Goal: Communication & Community: Answer question/provide support

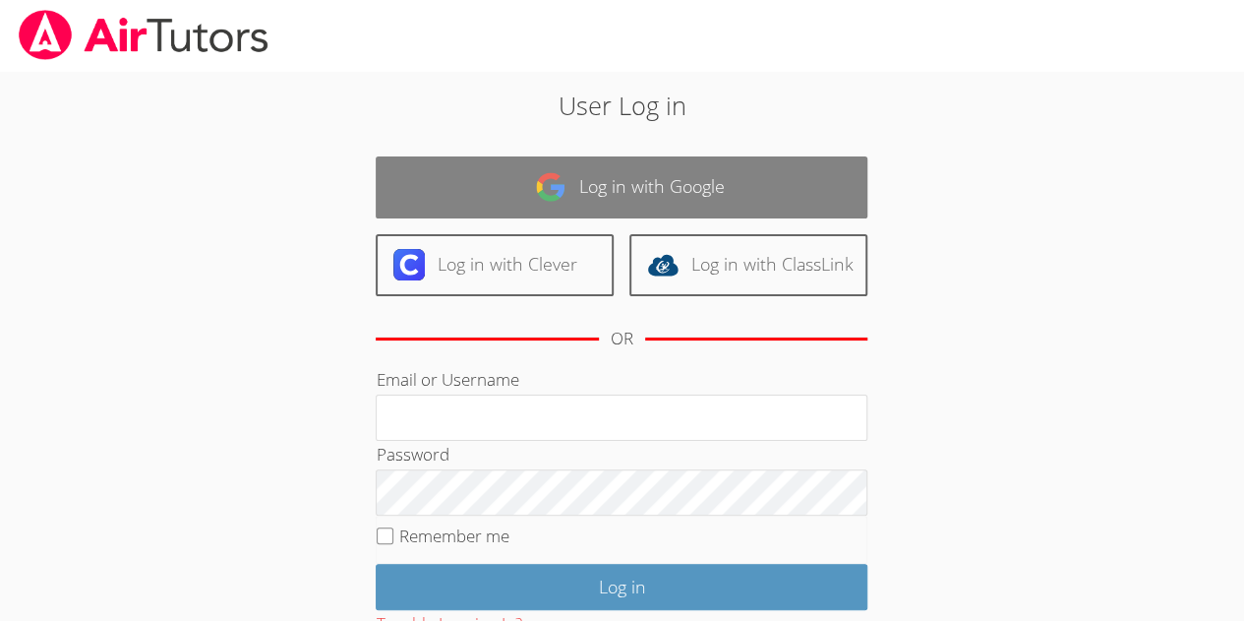
click at [525, 208] on link "Log in with Google" at bounding box center [622, 187] width 492 height 62
click at [622, 192] on link "Log in with Google" at bounding box center [622, 187] width 492 height 62
click at [612, 187] on link "Log in with Google" at bounding box center [622, 187] width 492 height 62
drag, startPoint x: 0, startPoint y: 0, endPoint x: 492, endPoint y: 194, distance: 528.6
click at [492, 194] on link "Log in with Google" at bounding box center [622, 187] width 492 height 62
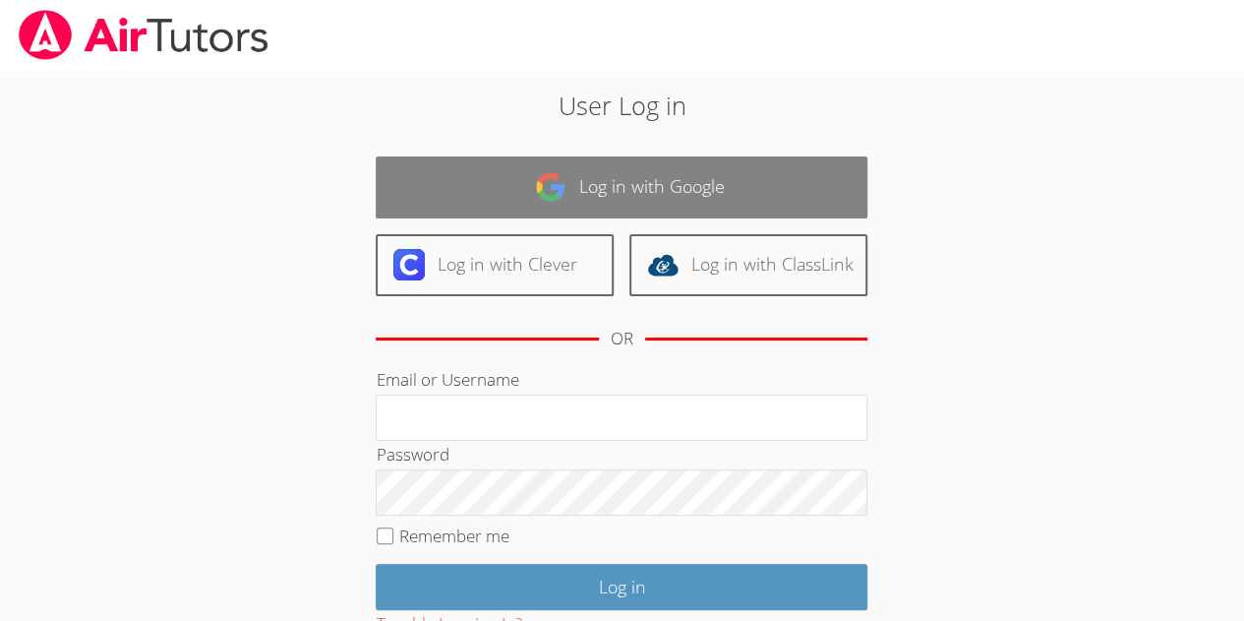
click at [492, 194] on link "Log in with Google" at bounding box center [622, 187] width 492 height 62
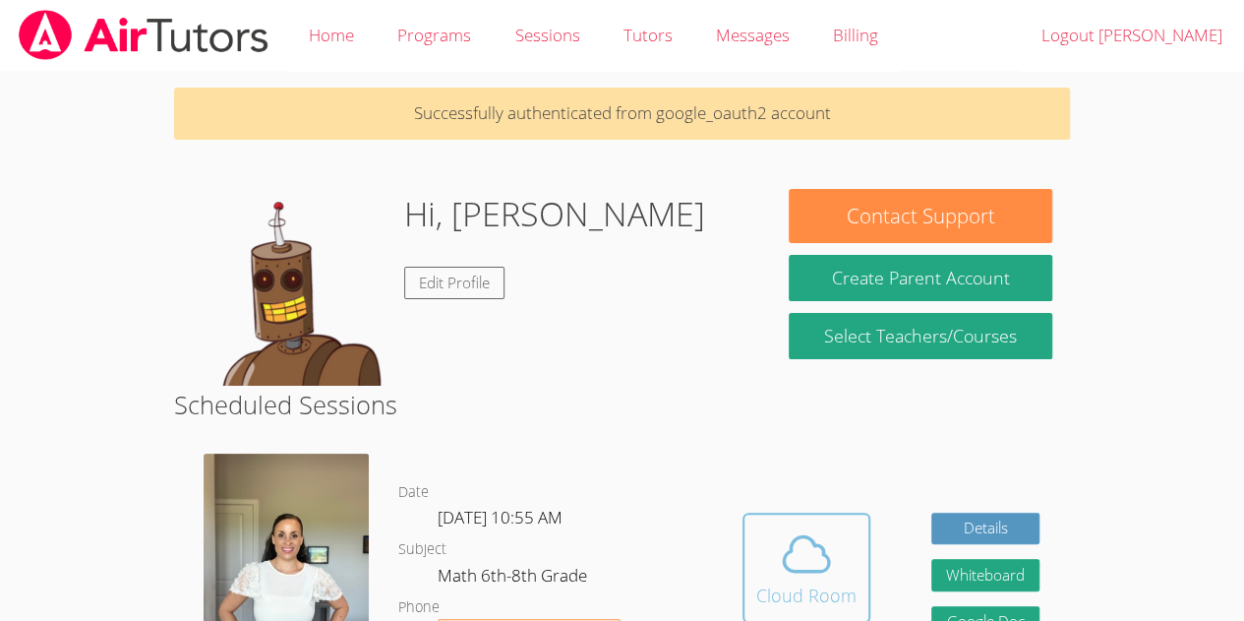
click at [789, 526] on icon at bounding box center [806, 553] width 55 height 55
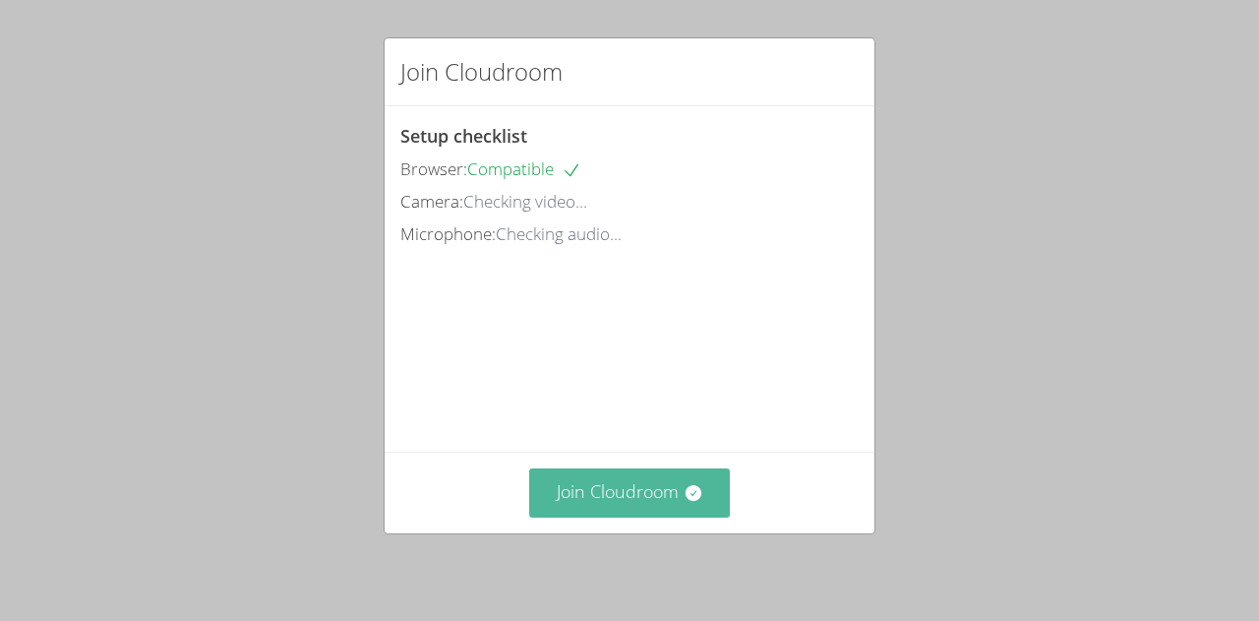
click at [648, 482] on button "Join Cloudroom" at bounding box center [630, 492] width 202 height 48
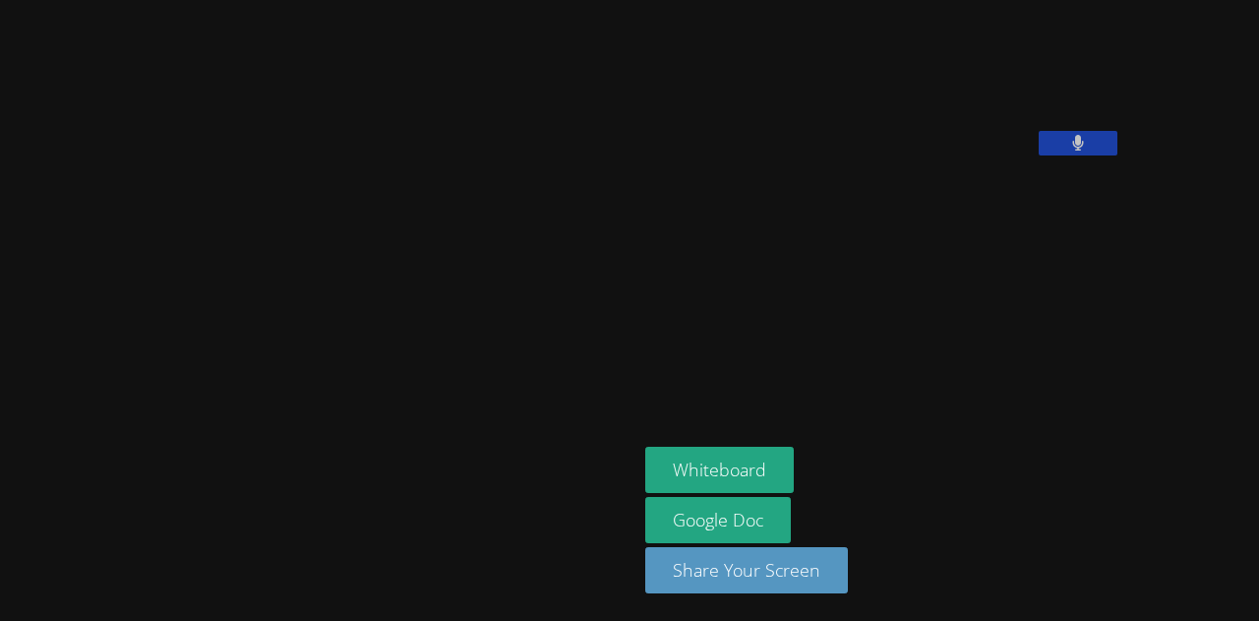
click at [1039, 155] on button at bounding box center [1078, 143] width 79 height 25
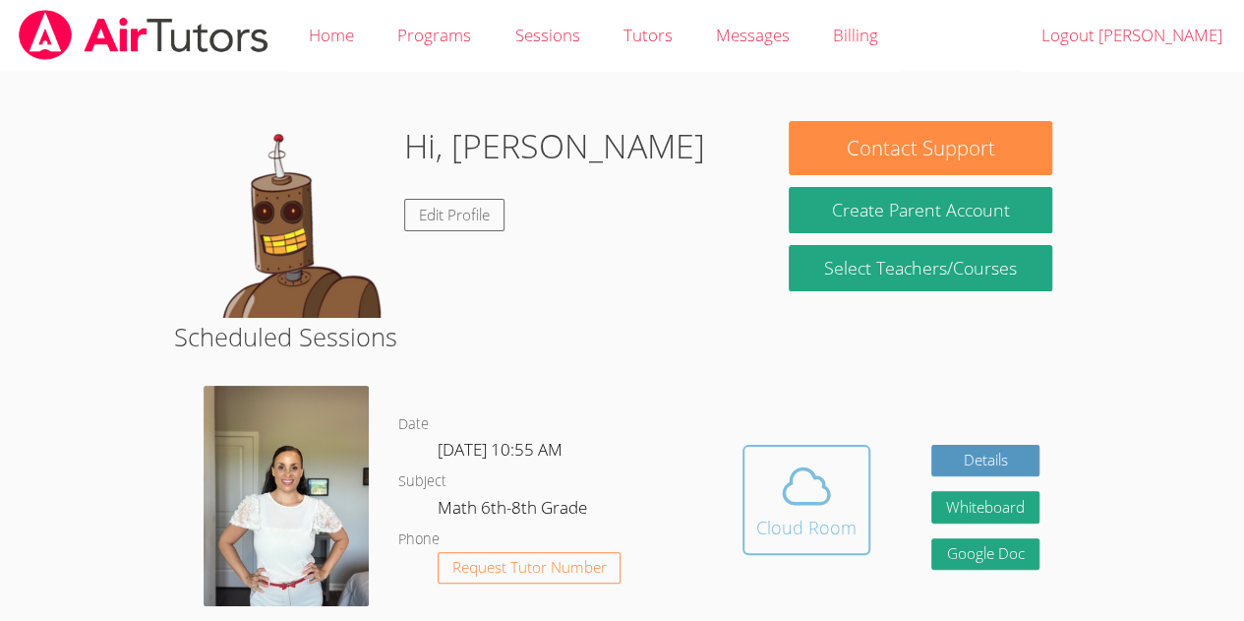
click at [837, 445] on button "Cloud Room" at bounding box center [807, 500] width 128 height 110
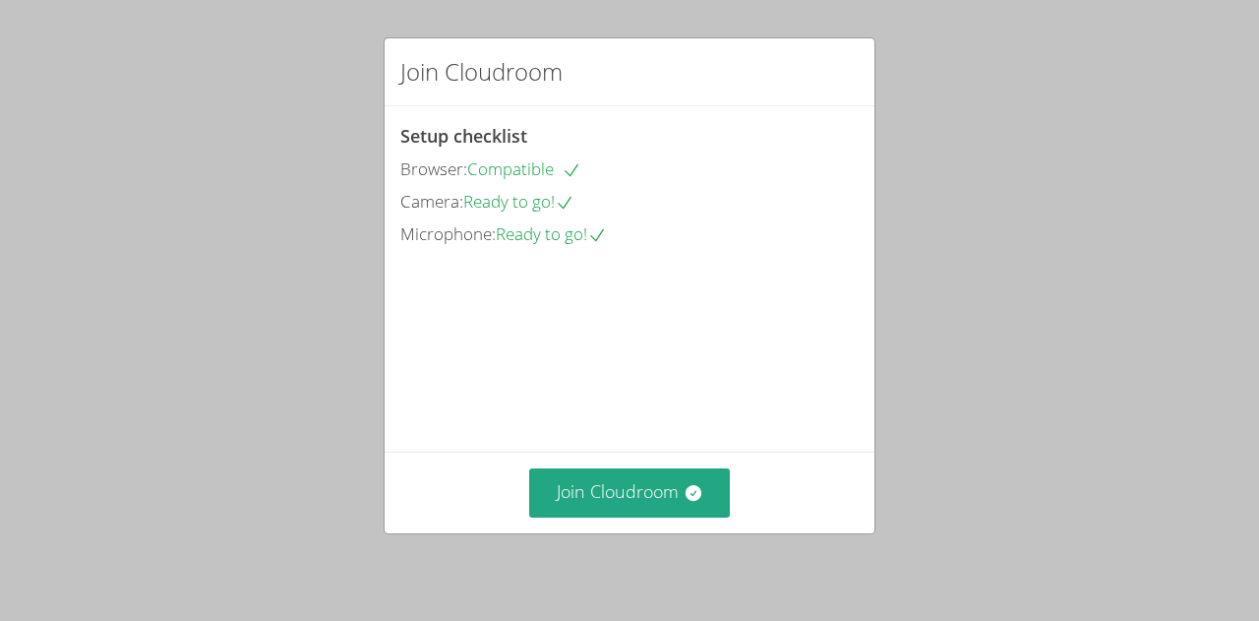
scroll to position [90, 0]
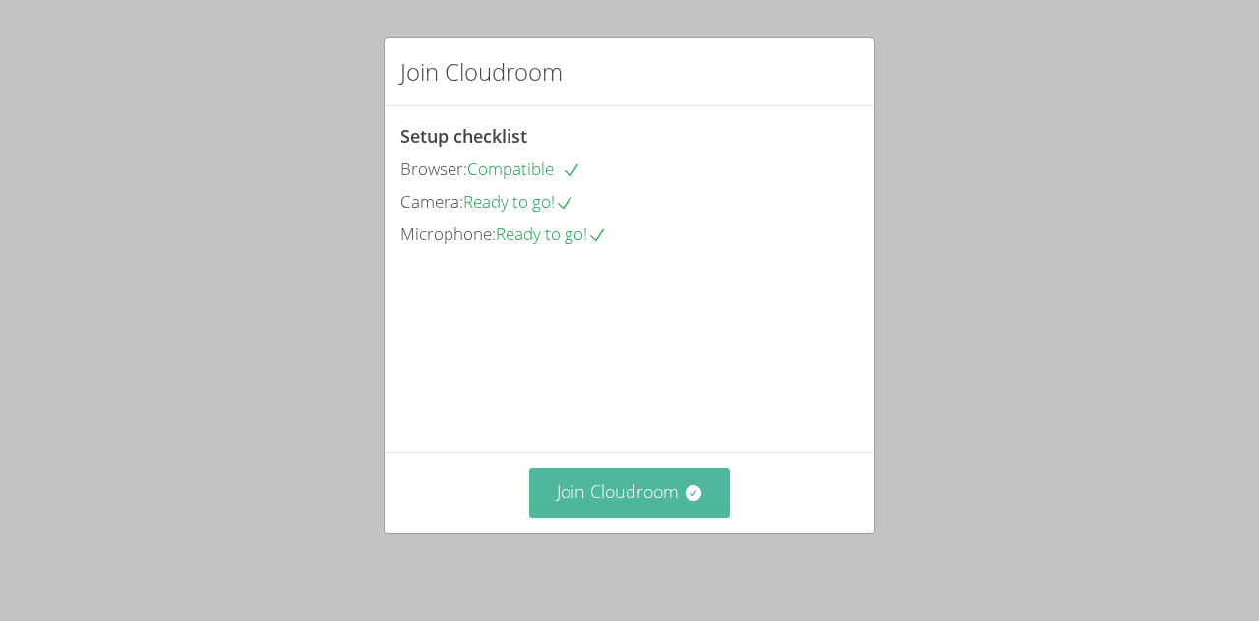
click at [670, 487] on button "Join Cloudroom" at bounding box center [630, 492] width 202 height 48
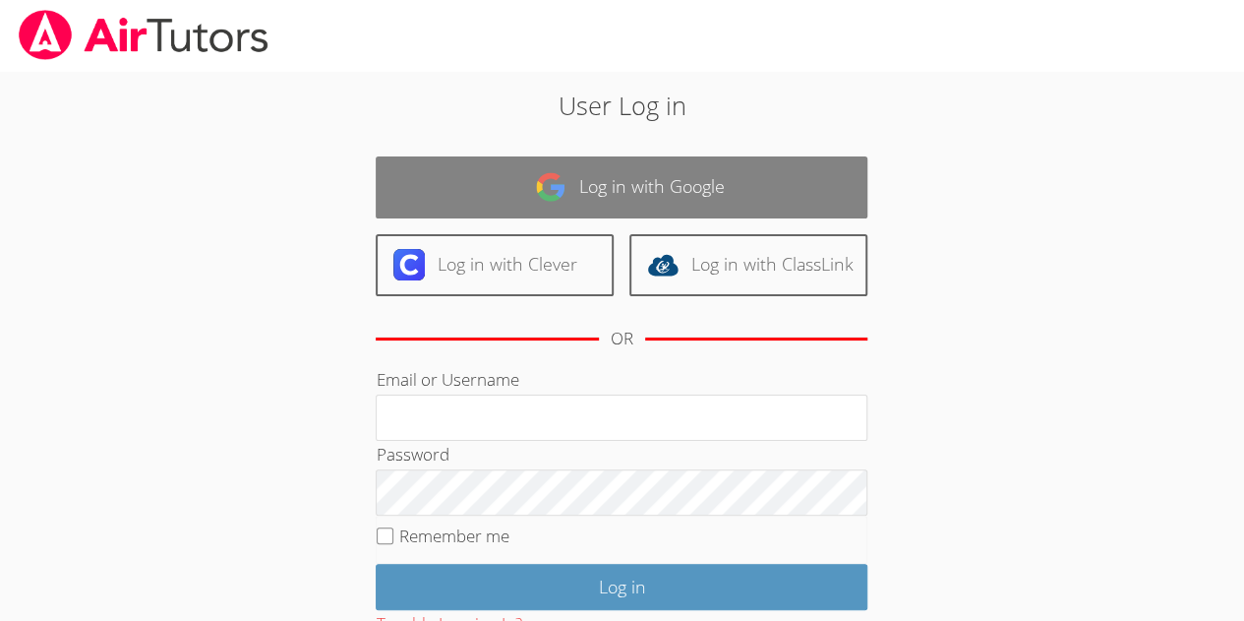
click at [521, 191] on link "Log in with Google" at bounding box center [622, 187] width 492 height 62
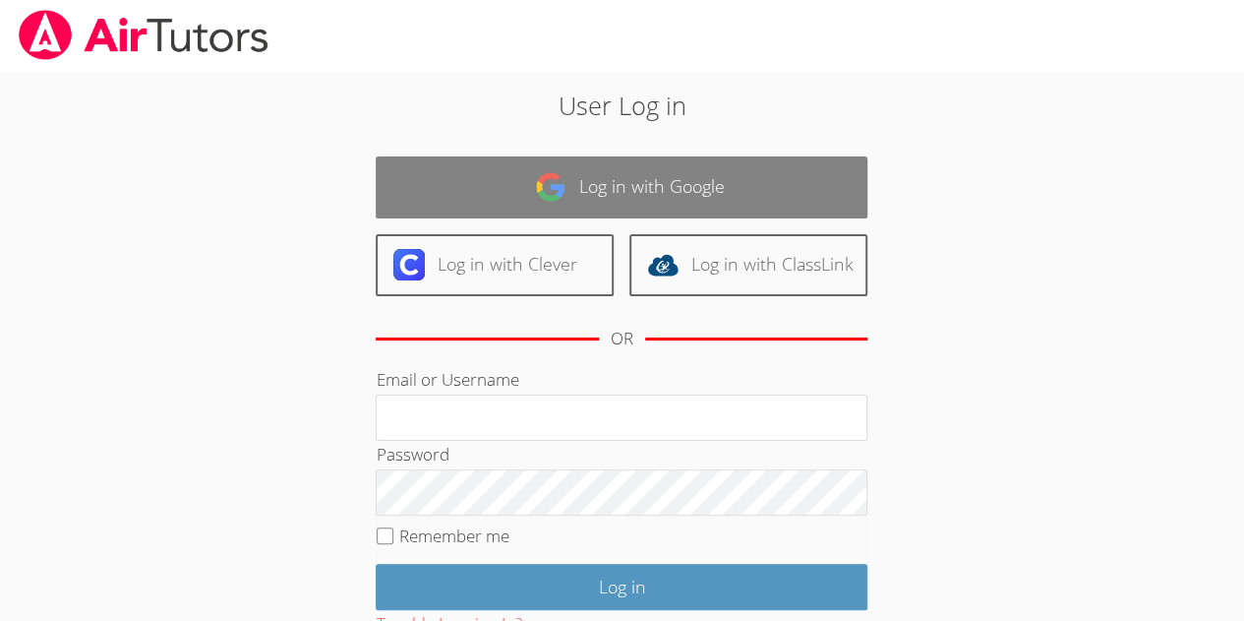
click at [521, 191] on link "Log in with Google" at bounding box center [622, 187] width 492 height 62
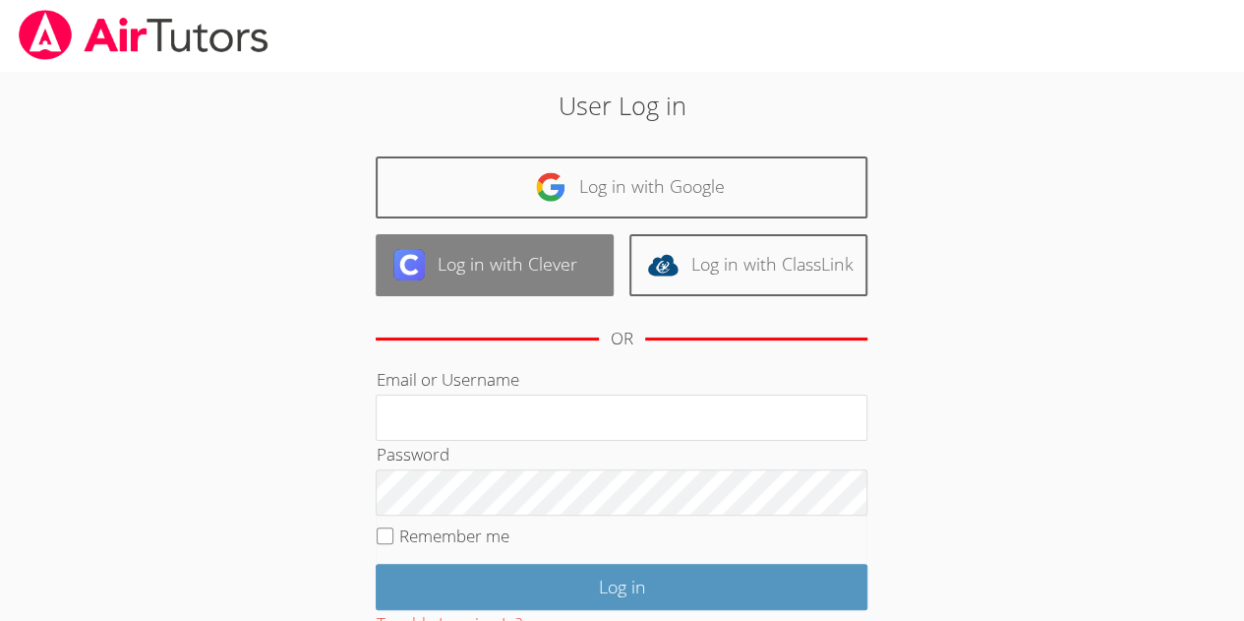
click at [462, 286] on link "Log in with Clever" at bounding box center [495, 265] width 238 height 62
click at [447, 292] on link "Log in with Clever" at bounding box center [495, 265] width 238 height 62
click at [446, 273] on link "Log in with Clever" at bounding box center [495, 265] width 238 height 62
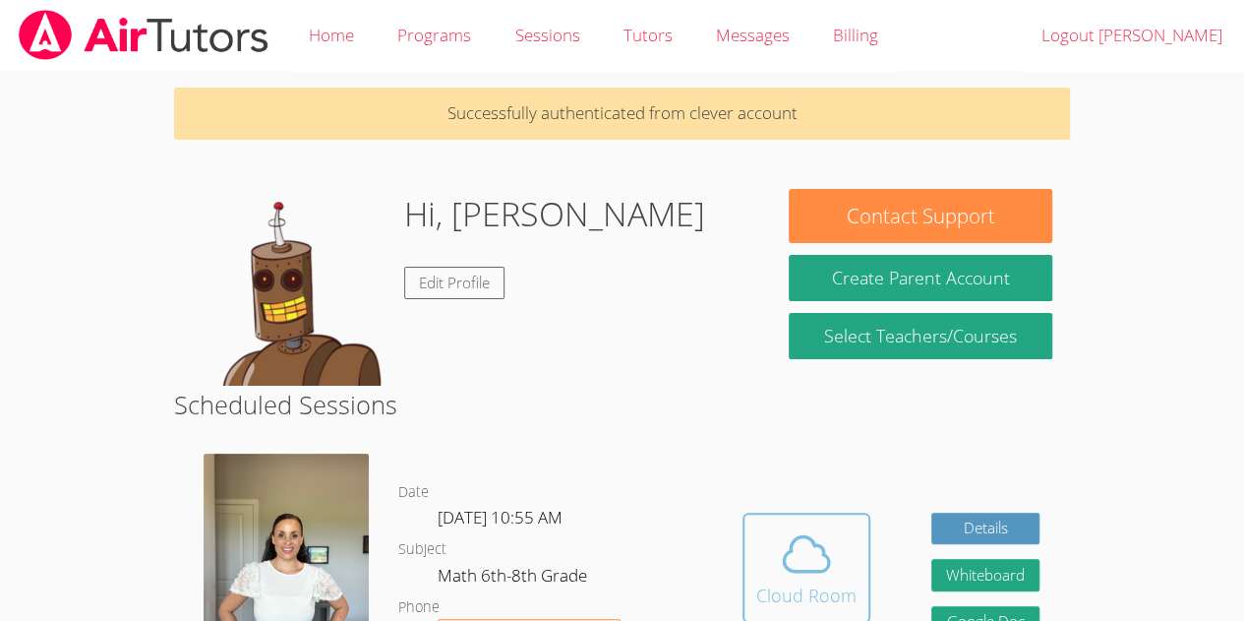
click at [791, 526] on icon at bounding box center [806, 553] width 55 height 55
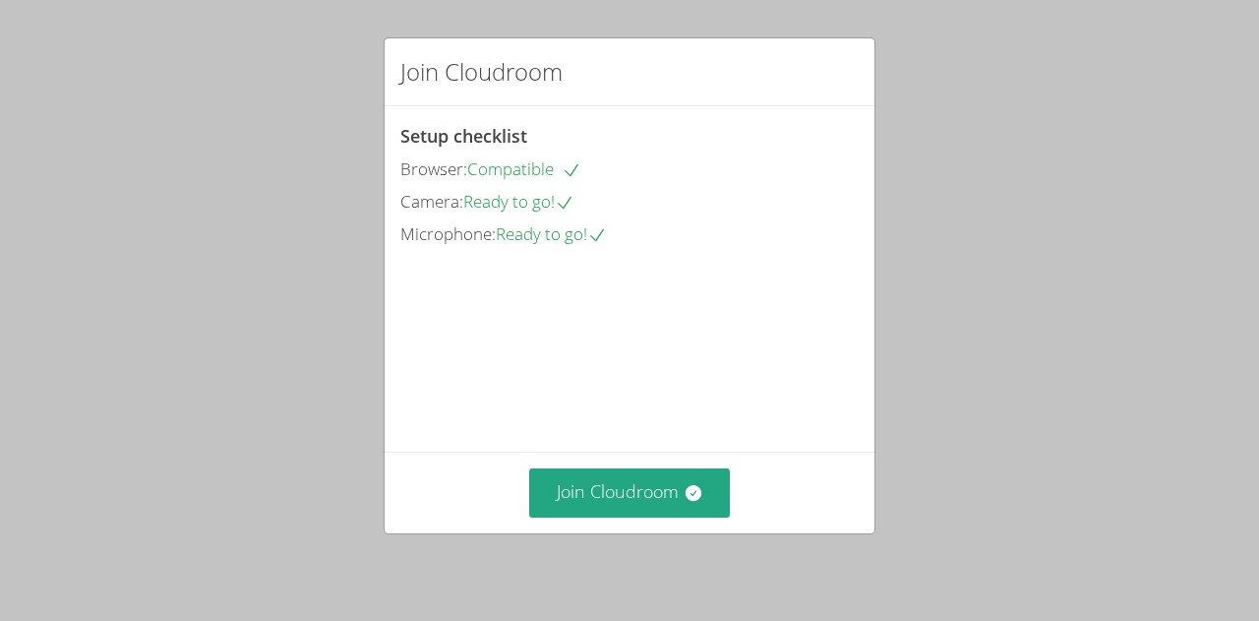
scroll to position [77, 0]
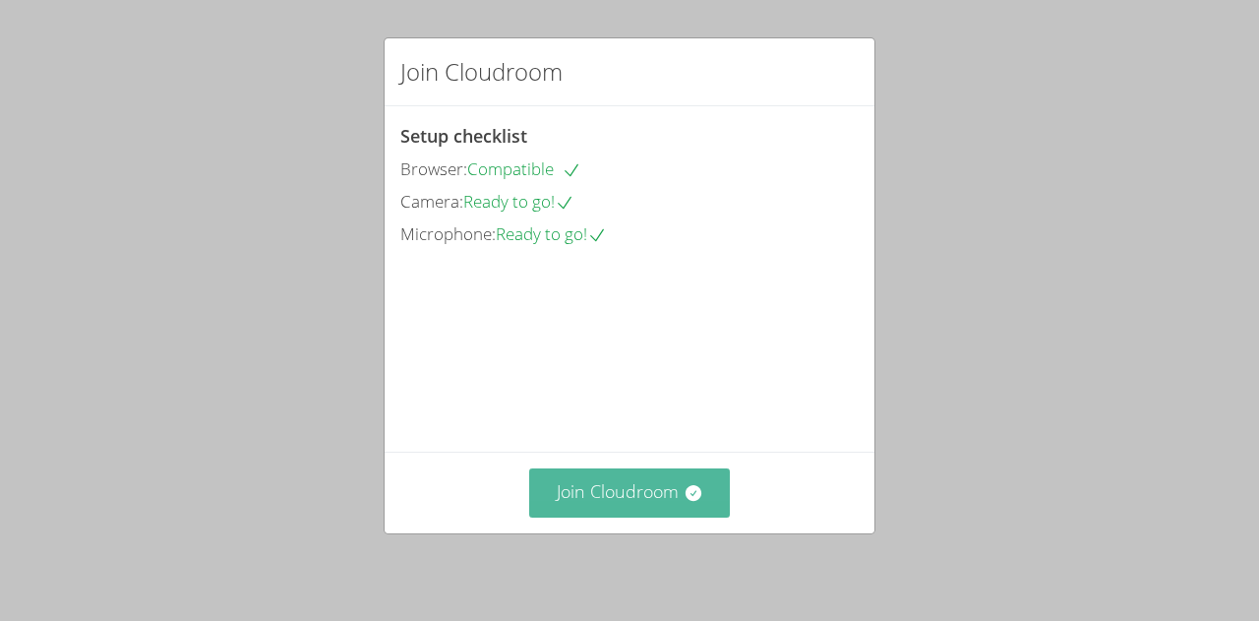
click at [670, 500] on button "Join Cloudroom" at bounding box center [630, 492] width 202 height 48
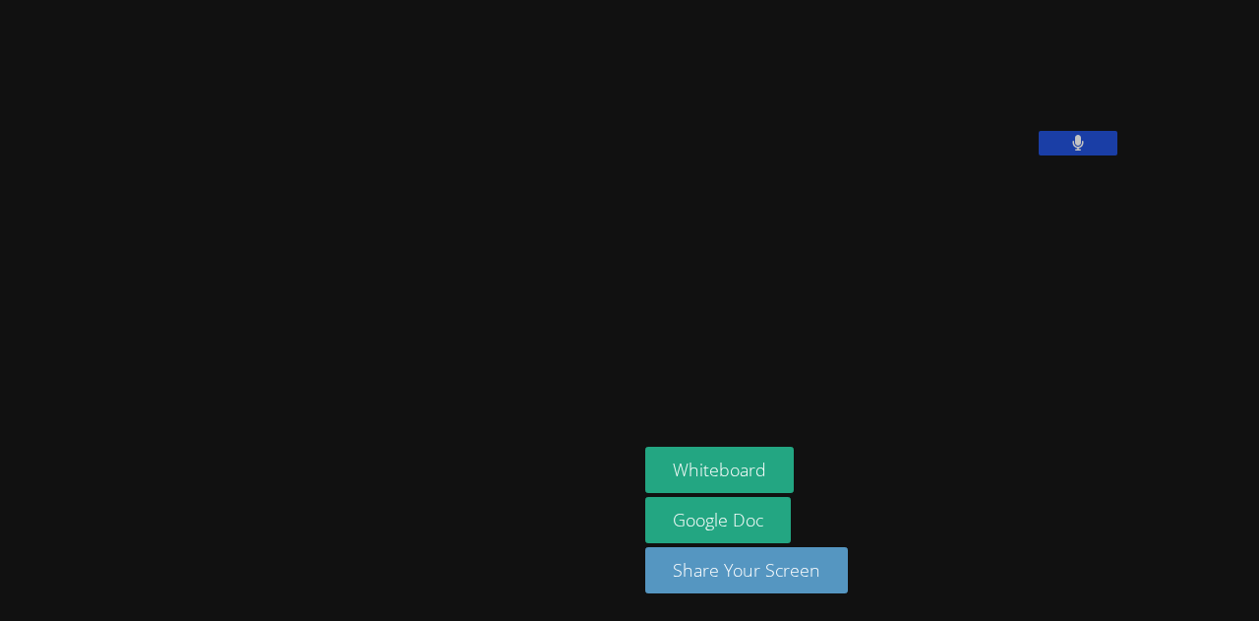
click at [1039, 155] on button at bounding box center [1078, 143] width 79 height 25
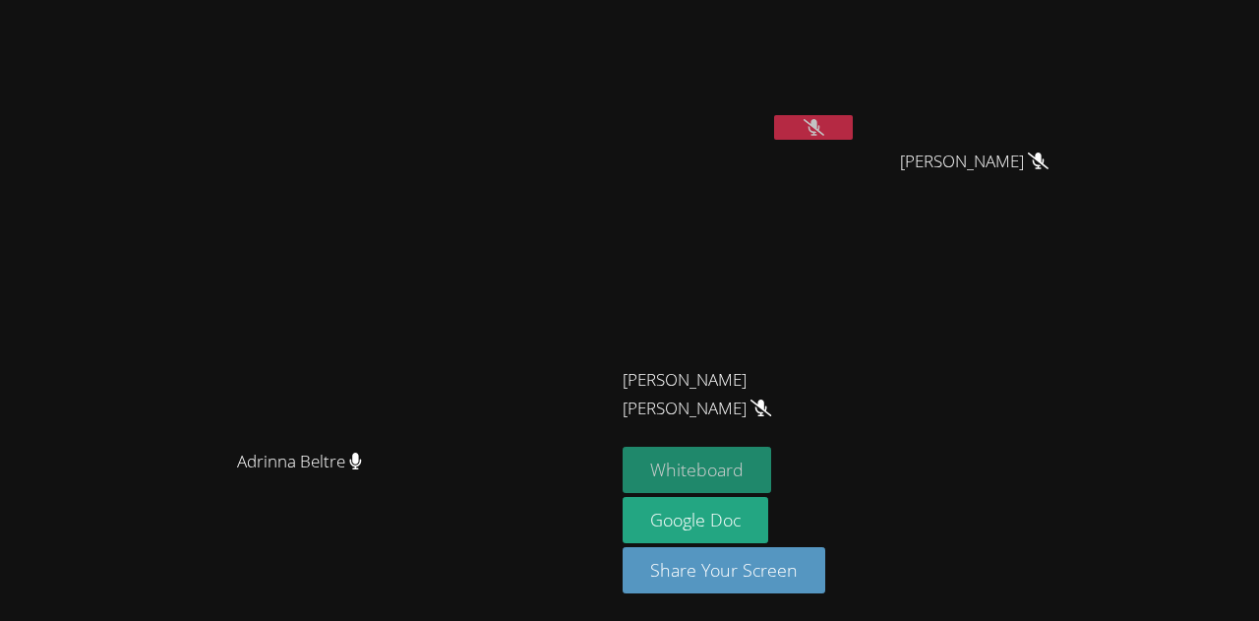
click at [771, 468] on button "Whiteboard" at bounding box center [697, 470] width 149 height 46
click at [824, 123] on icon at bounding box center [814, 127] width 21 height 17
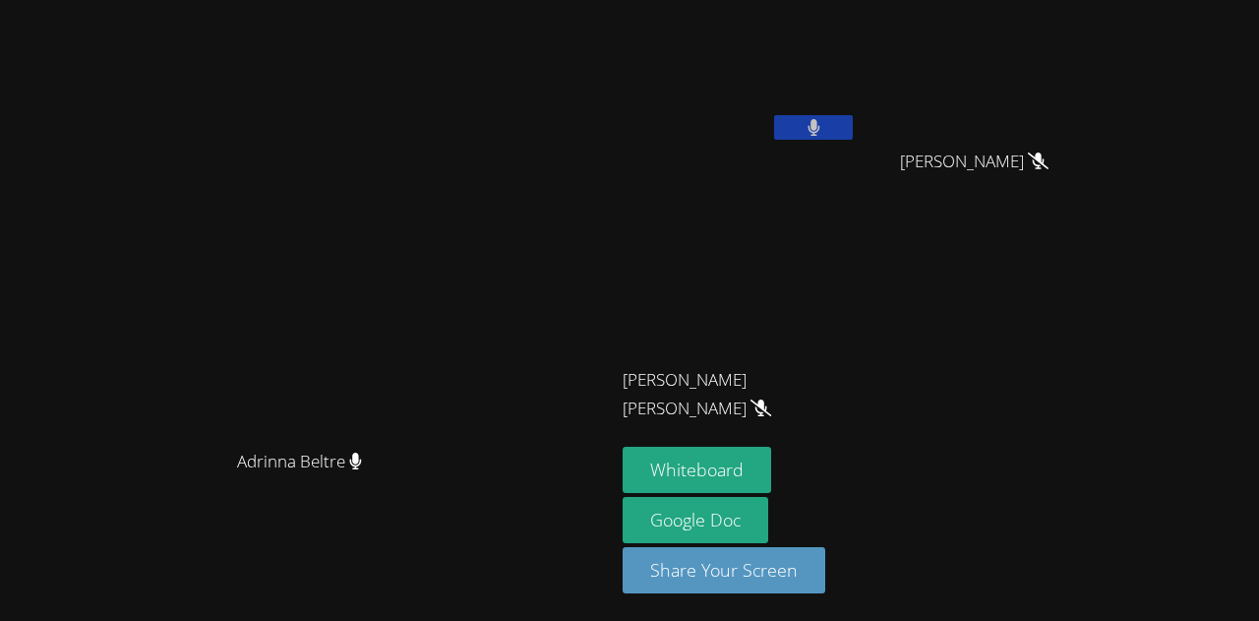
click at [820, 123] on icon at bounding box center [814, 127] width 13 height 17
click at [824, 125] on icon at bounding box center [814, 127] width 21 height 17
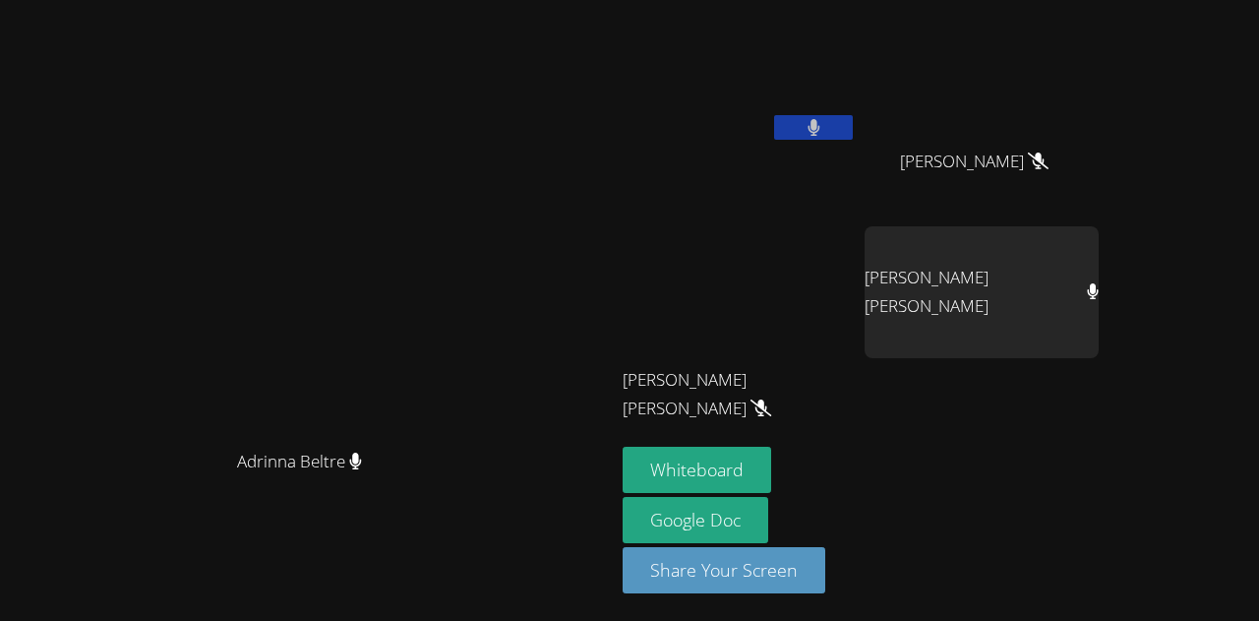
click at [853, 129] on button at bounding box center [813, 127] width 79 height 25
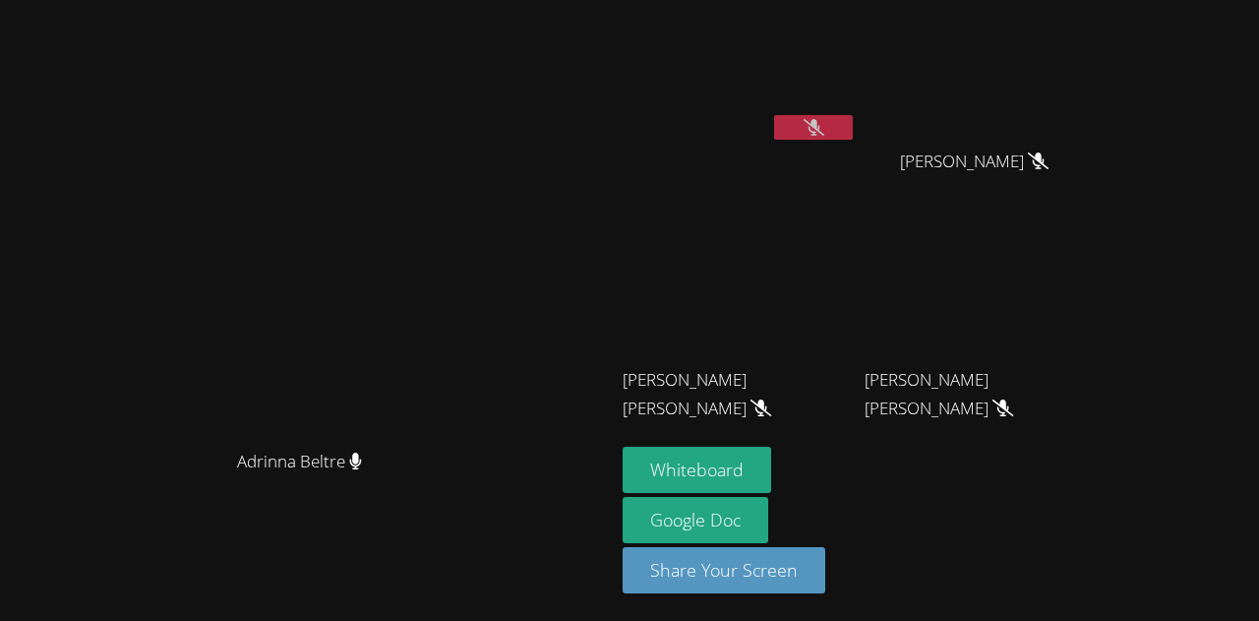
click at [853, 123] on button at bounding box center [813, 127] width 79 height 25
click at [853, 136] on button at bounding box center [813, 127] width 79 height 25
click at [853, 129] on button at bounding box center [813, 127] width 79 height 25
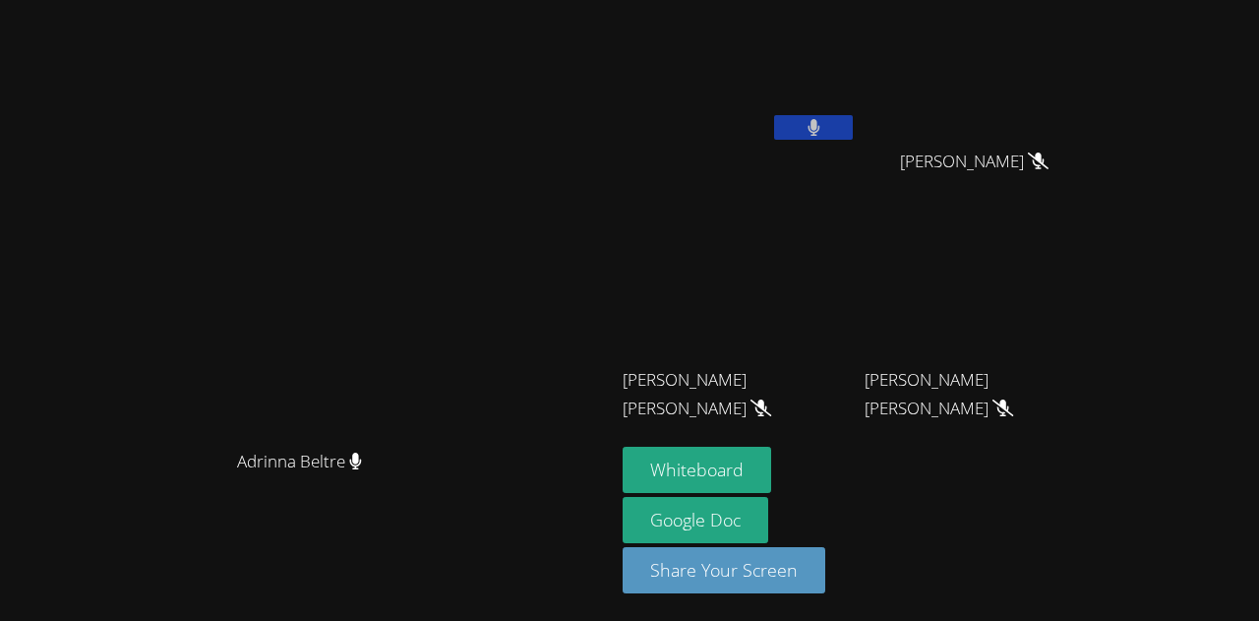
click at [853, 129] on button at bounding box center [813, 127] width 79 height 25
click at [853, 124] on button at bounding box center [813, 127] width 79 height 25
click at [853, 120] on button at bounding box center [813, 127] width 79 height 25
click at [853, 125] on button at bounding box center [813, 127] width 79 height 25
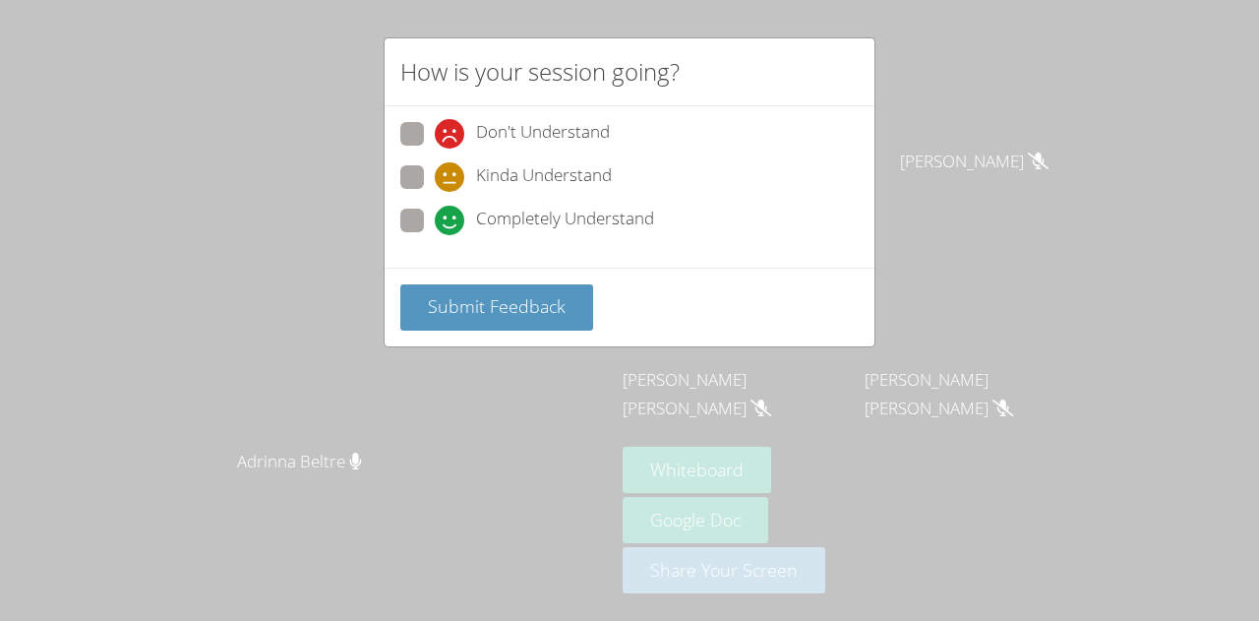
click at [580, 207] on span "Completely Understand" at bounding box center [565, 221] width 178 height 30
click at [452, 209] on input "Completely Understand" at bounding box center [443, 217] width 17 height 17
radio input "true"
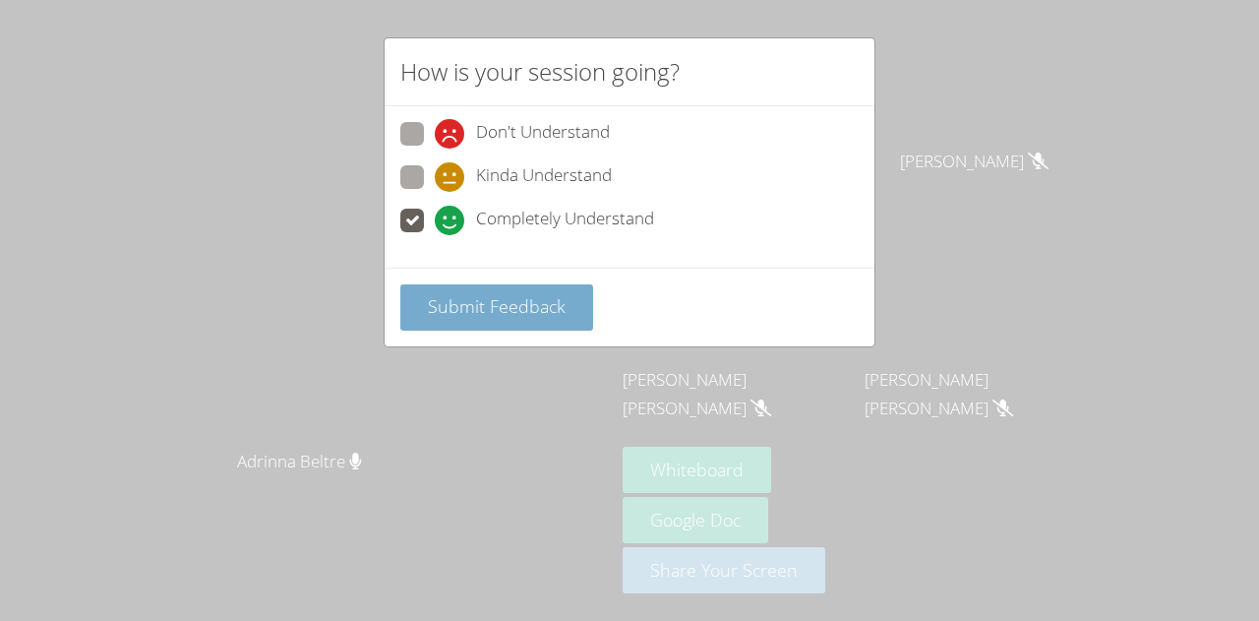
click at [537, 290] on button "Submit Feedback" at bounding box center [496, 307] width 193 height 46
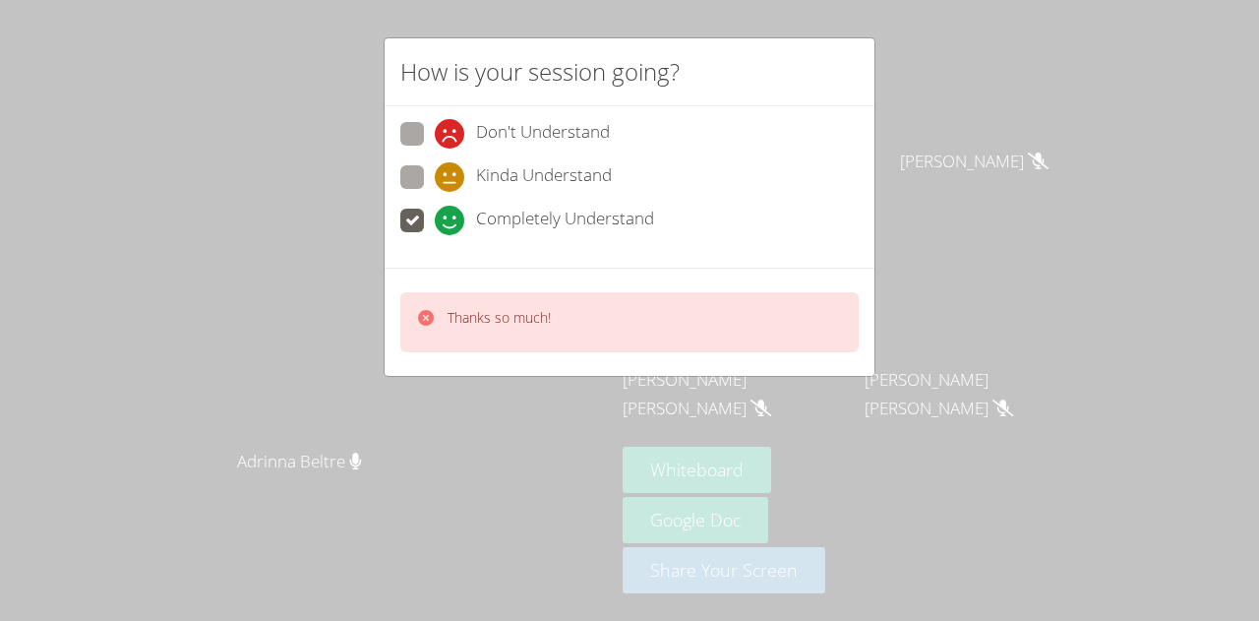
click at [972, 137] on div "How is your session going? Don't Understand Kinda Understand Completely Underst…" at bounding box center [629, 310] width 1259 height 621
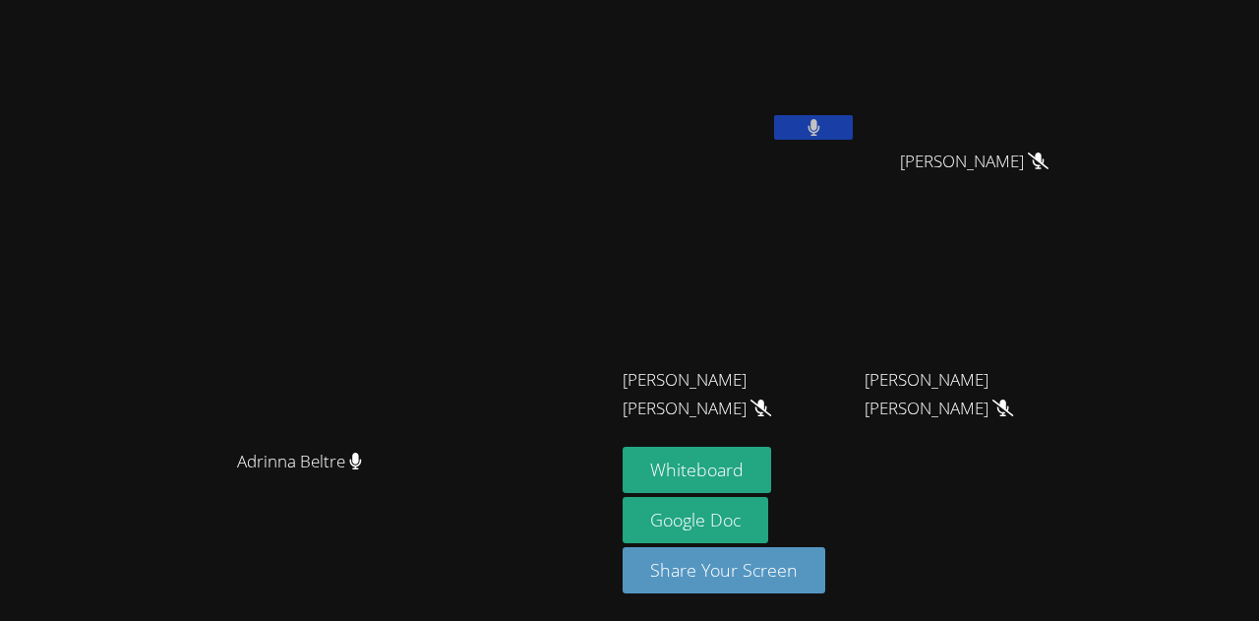
click at [853, 119] on button at bounding box center [813, 127] width 79 height 25
click at [824, 119] on icon at bounding box center [814, 127] width 21 height 17
click at [853, 119] on button at bounding box center [813, 127] width 79 height 25
click at [857, 151] on div "[PERSON_NAME]" at bounding box center [740, 113] width 234 height 211
click at [824, 119] on icon at bounding box center [814, 127] width 21 height 17
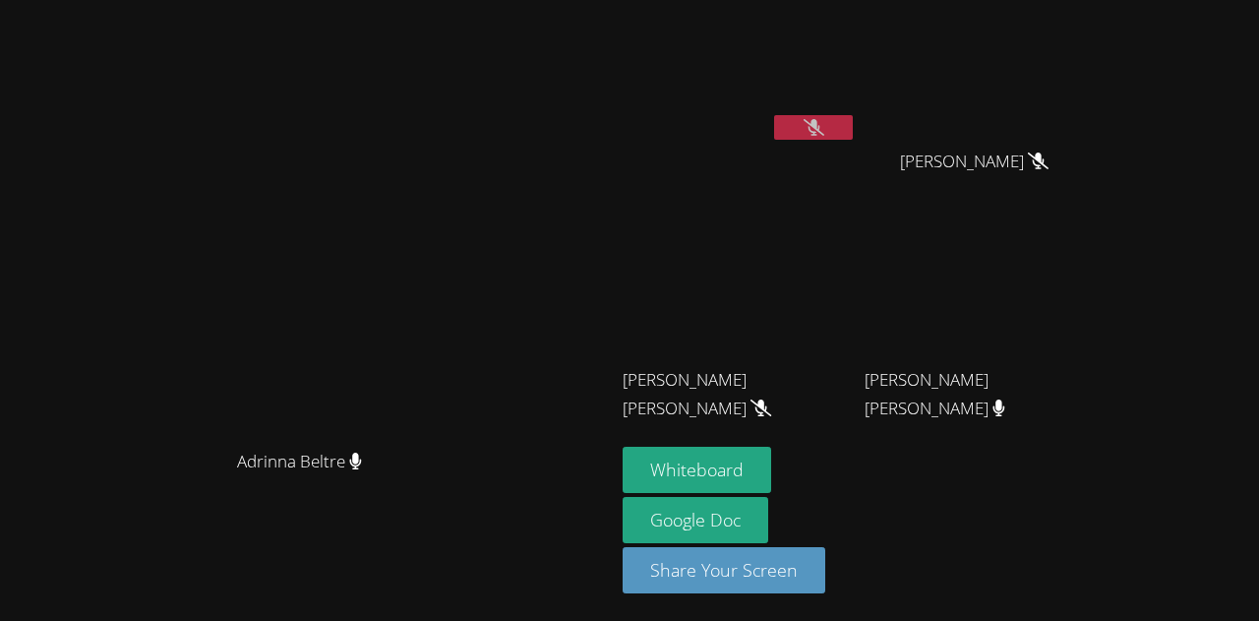
click at [824, 125] on icon at bounding box center [814, 127] width 21 height 17
click at [820, 125] on icon at bounding box center [814, 127] width 13 height 17
click at [824, 125] on icon at bounding box center [814, 127] width 21 height 17
click at [820, 125] on icon at bounding box center [814, 127] width 13 height 17
